Goal: Book appointment/travel/reservation

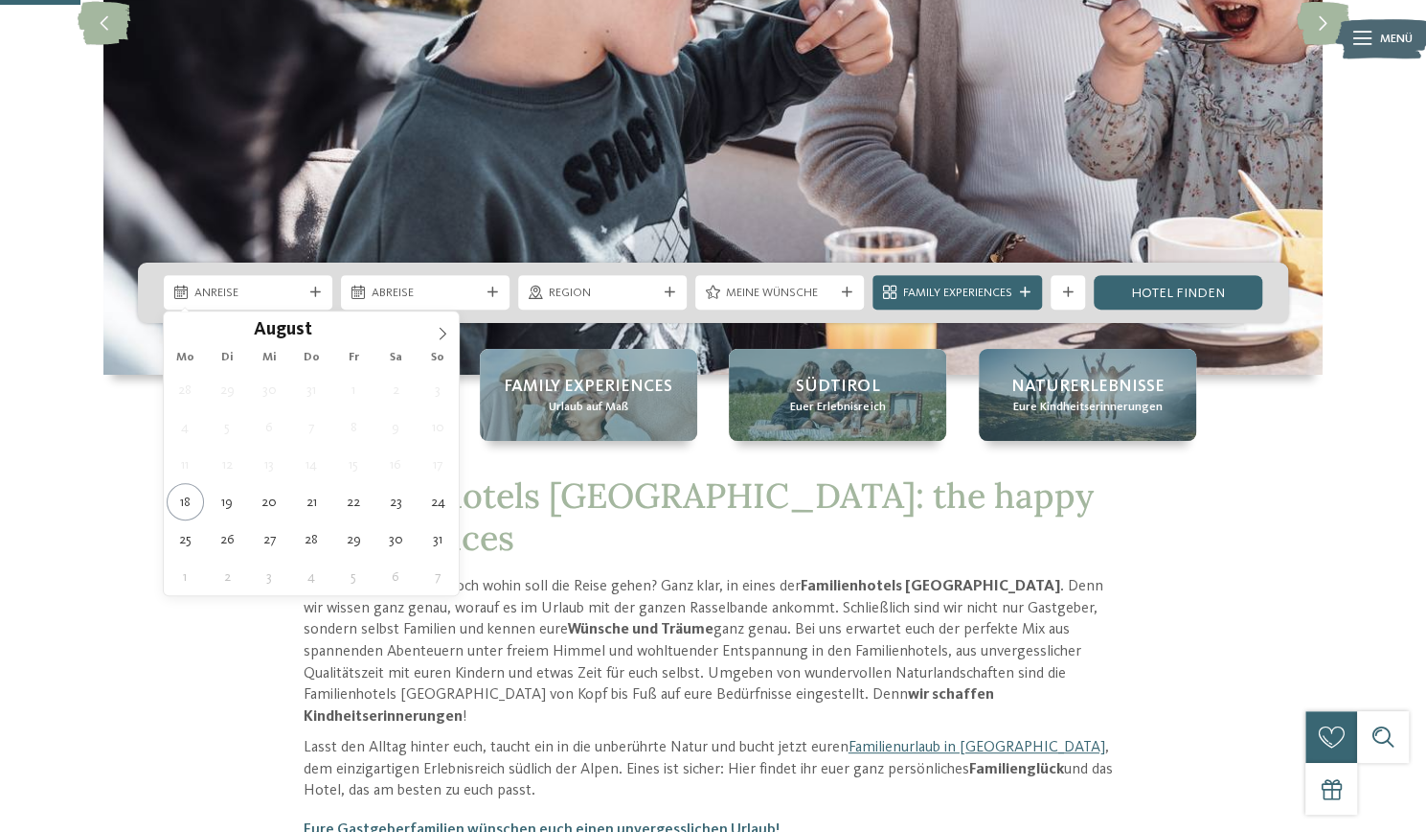
click at [295, 284] on div "Anreise" at bounding box center [248, 293] width 117 height 18
click at [445, 336] on icon at bounding box center [442, 333] width 13 height 13
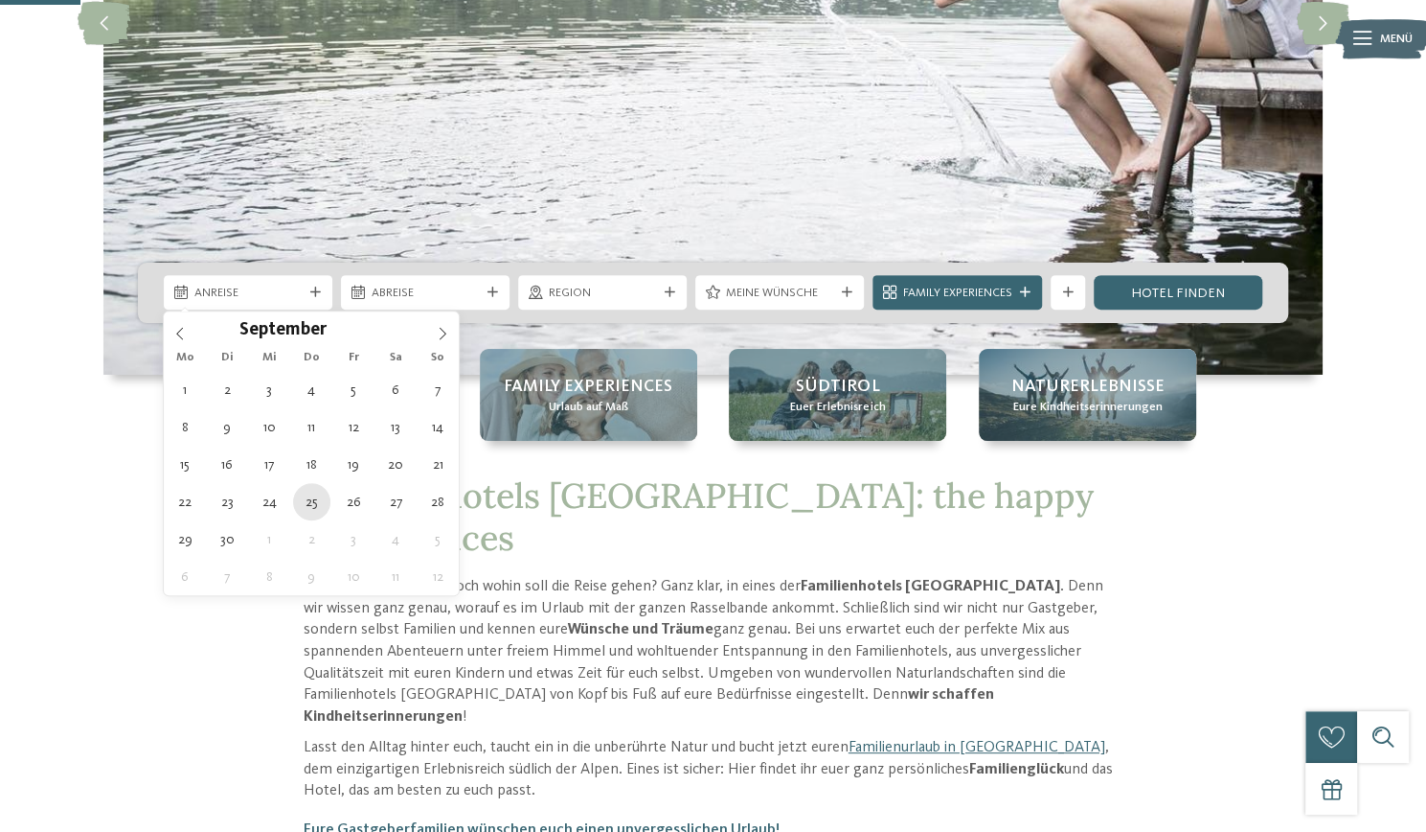
type div "[DATE]"
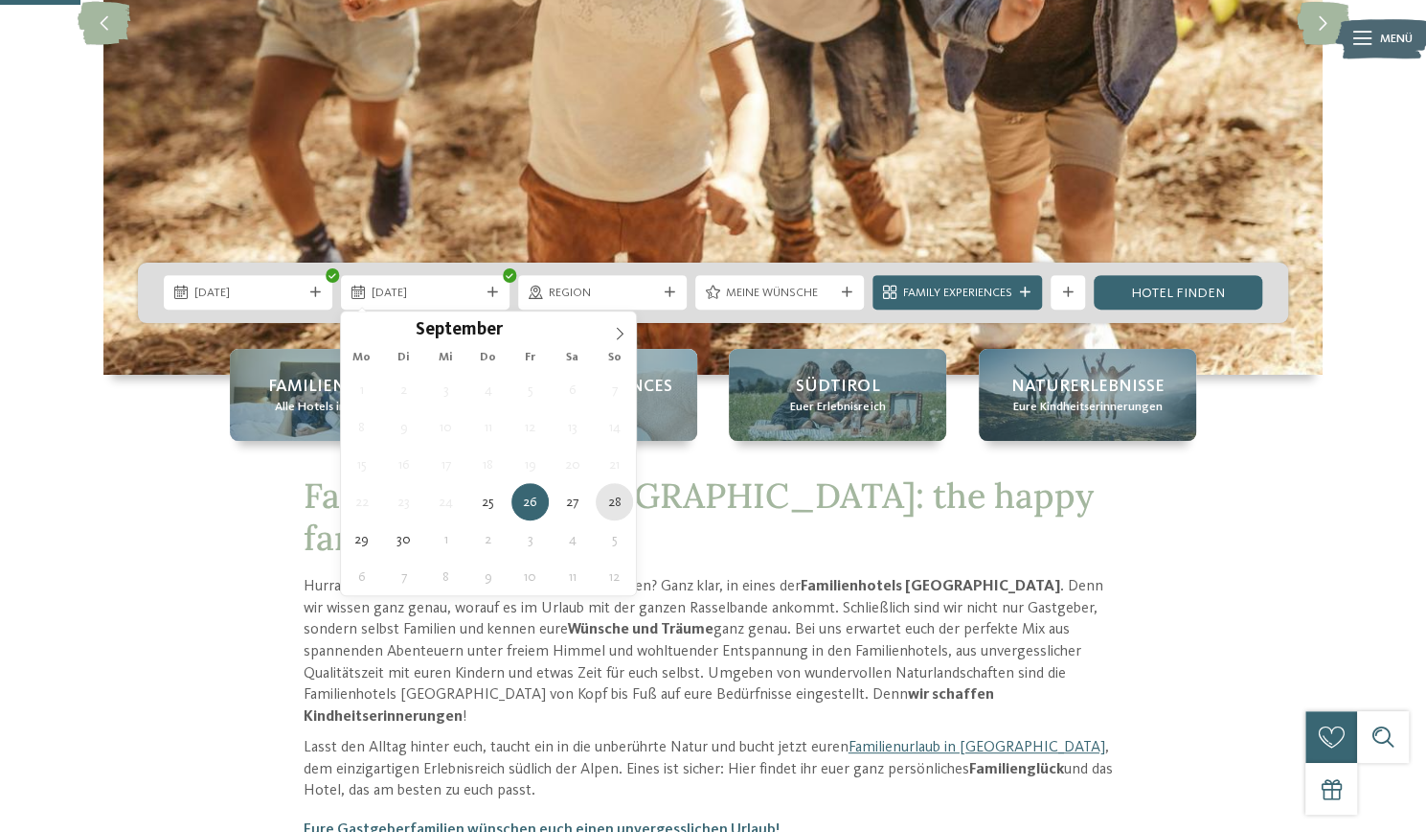
type div "[DATE]"
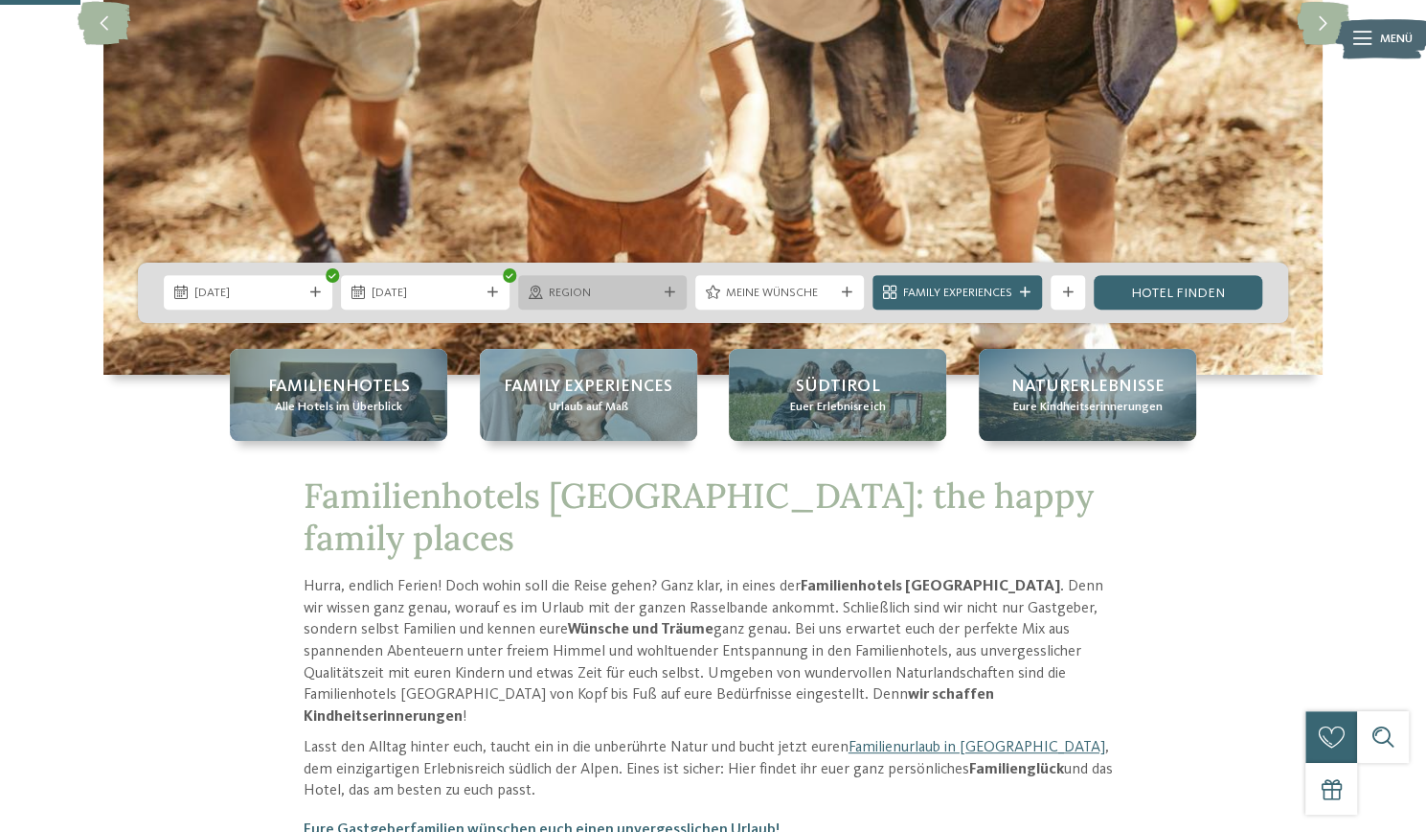
click at [628, 292] on span "Region" at bounding box center [603, 293] width 108 height 17
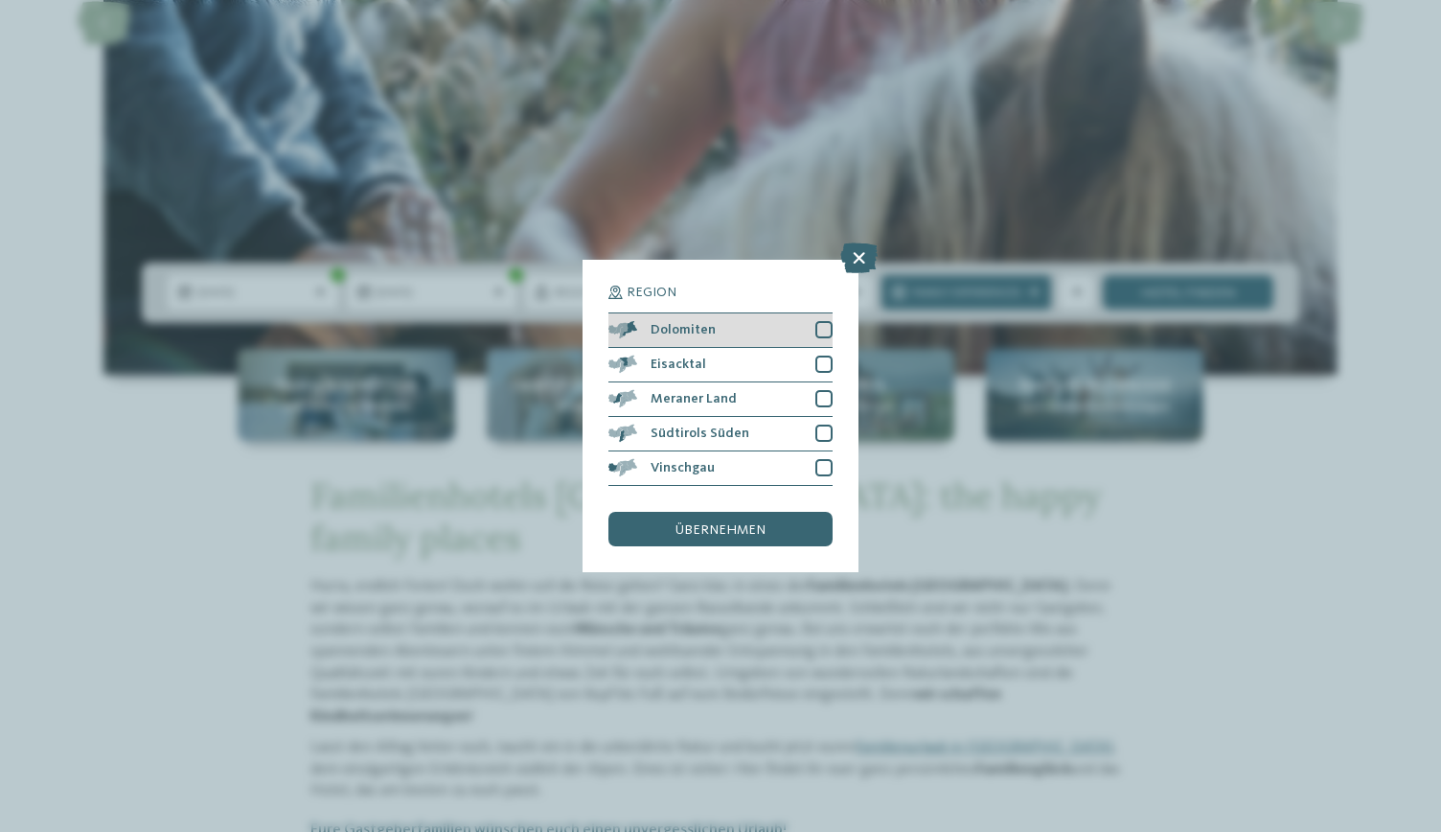
click at [730, 324] on div "Dolomiten" at bounding box center [720, 330] width 224 height 34
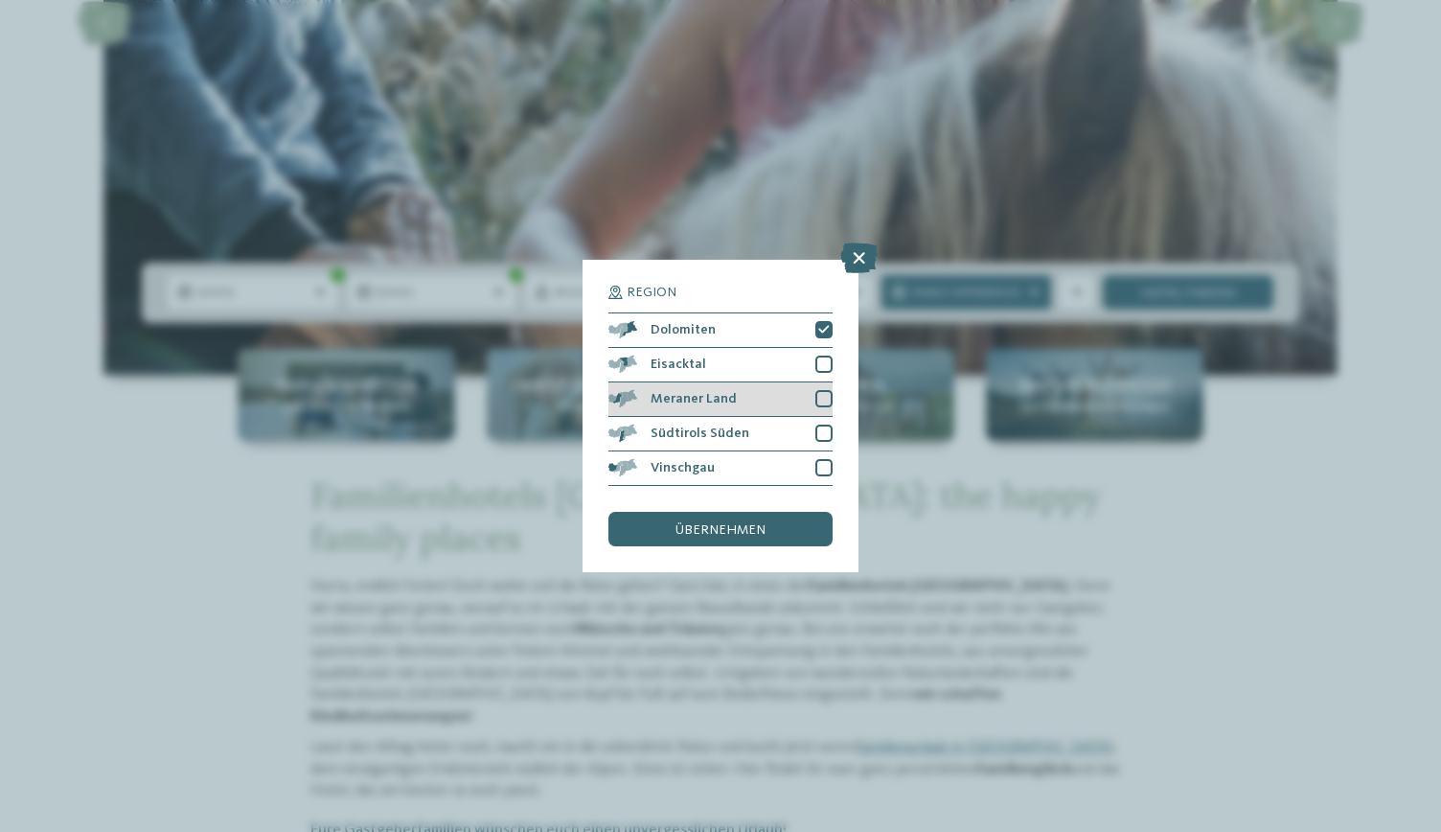
click at [732, 393] on div "Meraner Land" at bounding box center [720, 399] width 224 height 34
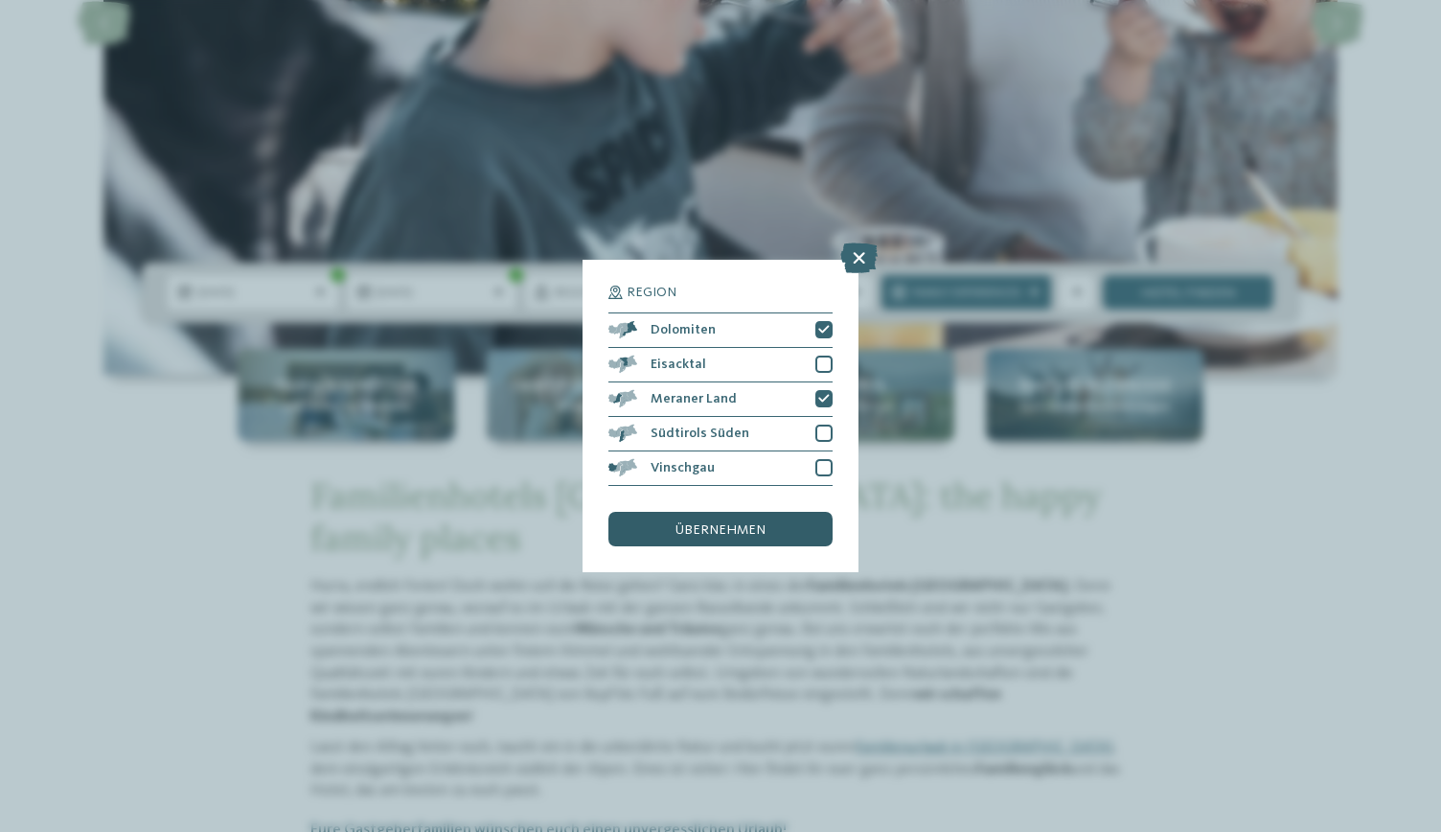
click at [740, 523] on span "übernehmen" at bounding box center [720, 529] width 90 height 13
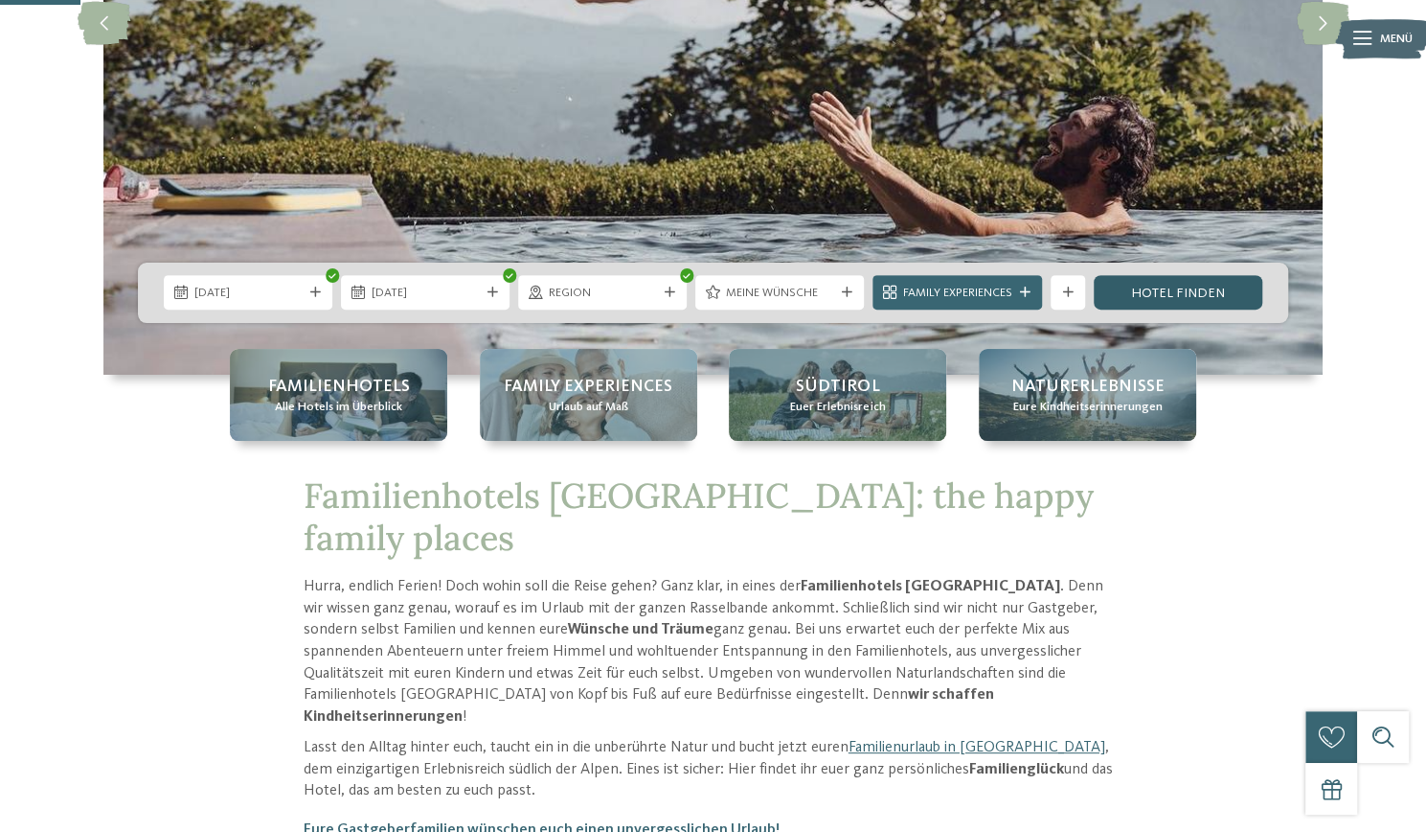
click at [1173, 294] on link "Hotel finden" at bounding box center [1178, 292] width 169 height 34
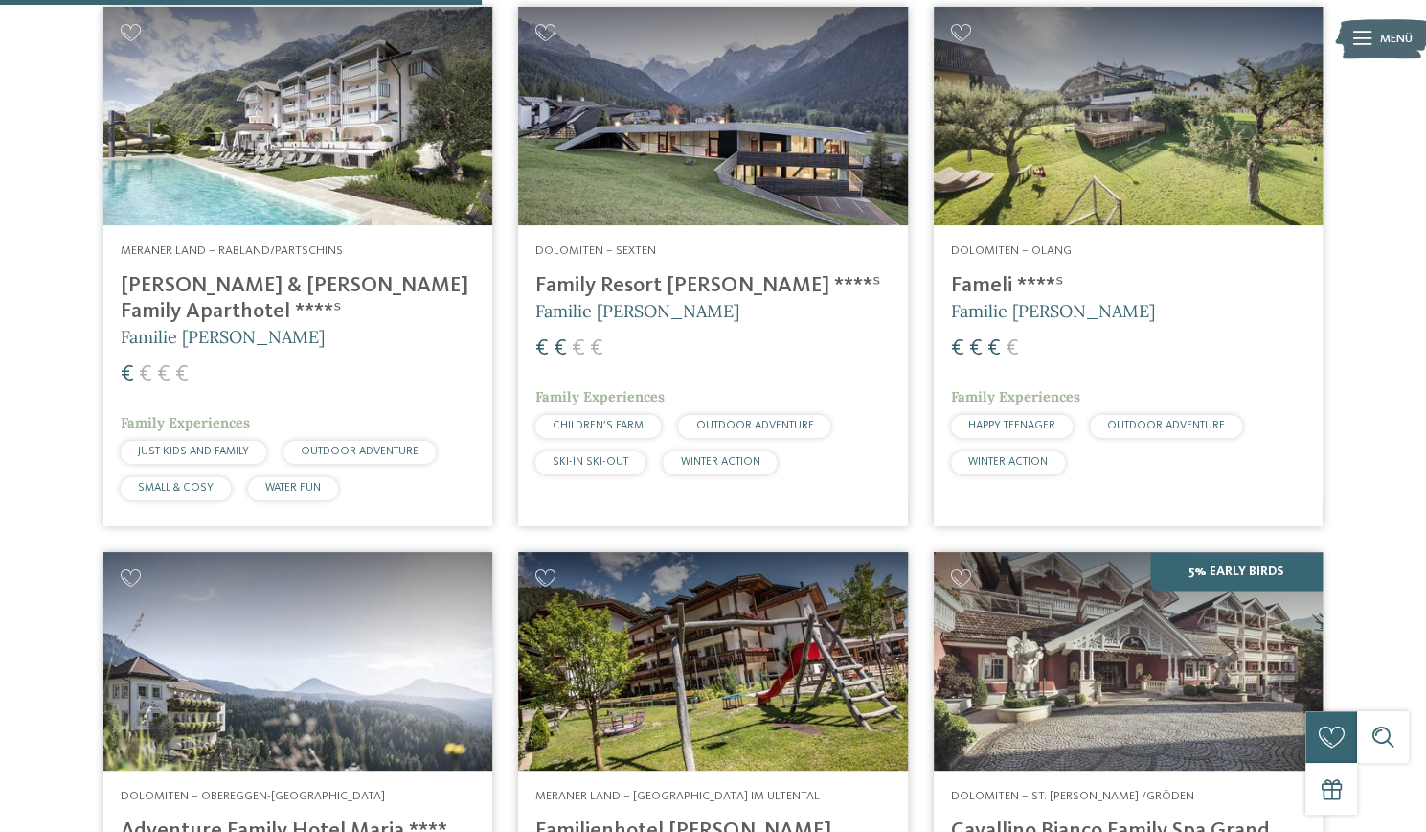
scroll to position [1223, 0]
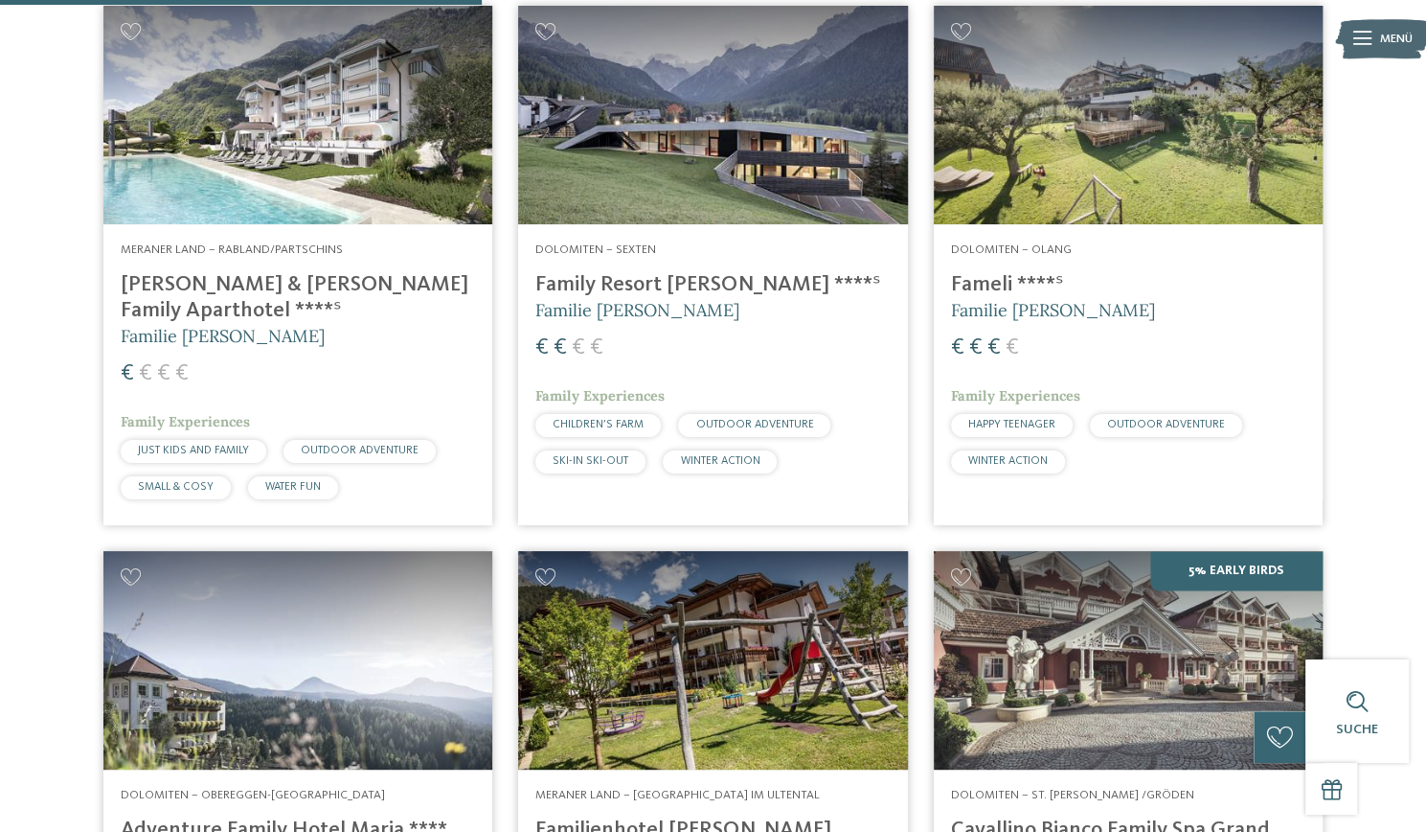
click at [720, 129] on img at bounding box center [712, 115] width 389 height 218
